Goal: Transaction & Acquisition: Subscribe to service/newsletter

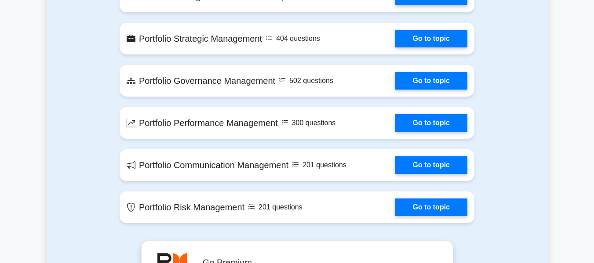
scroll to position [545, 0]
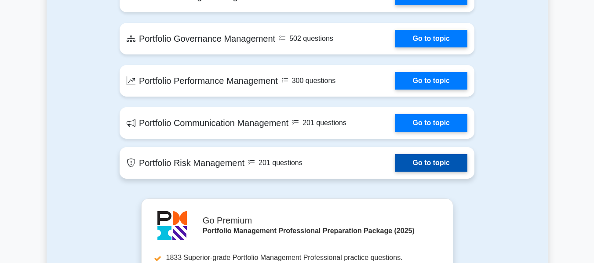
click at [417, 162] on link "Go to topic" at bounding box center [431, 163] width 72 height 18
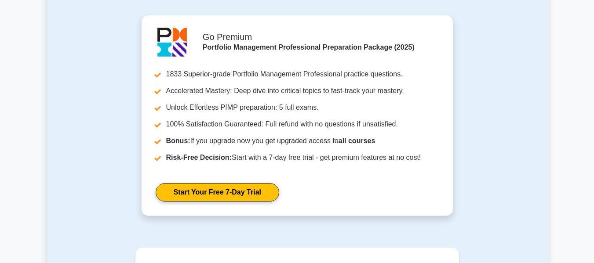
scroll to position [844, 0]
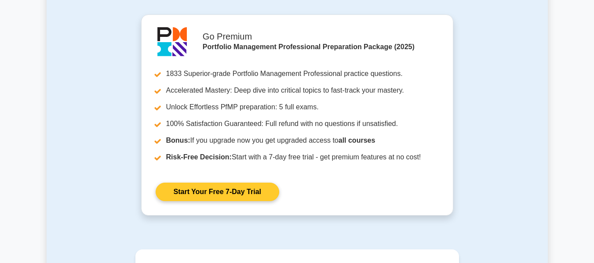
click at [244, 183] on link "Start Your Free 7-Day Trial" at bounding box center [218, 192] width 124 height 18
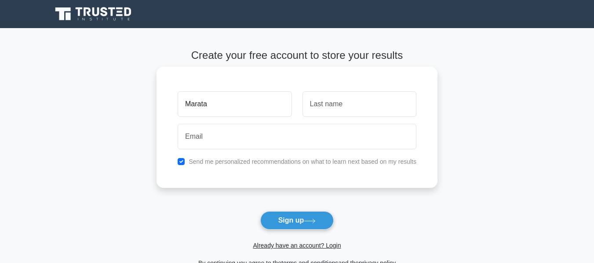
type input "Marata"
click at [328, 105] on input "text" at bounding box center [360, 104] width 114 height 26
type input "Pelekekae"
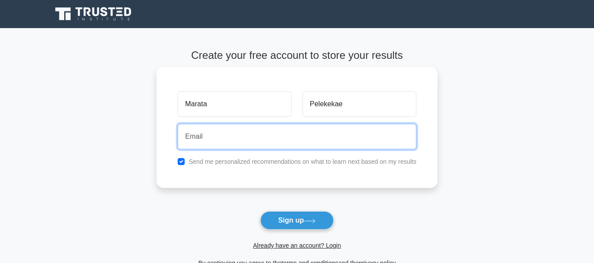
click at [314, 133] on input "email" at bounding box center [297, 137] width 239 height 26
type input "latoyapelekekae@gmail.com"
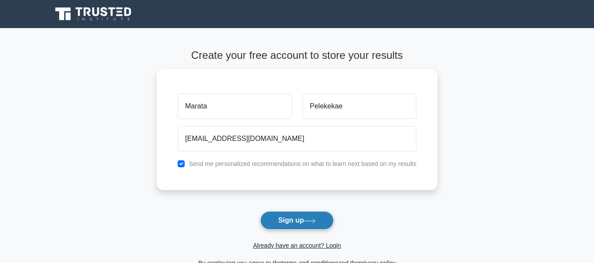
click at [304, 221] on button "Sign up" at bounding box center [297, 221] width 74 height 18
